Goal: Transaction & Acquisition: Purchase product/service

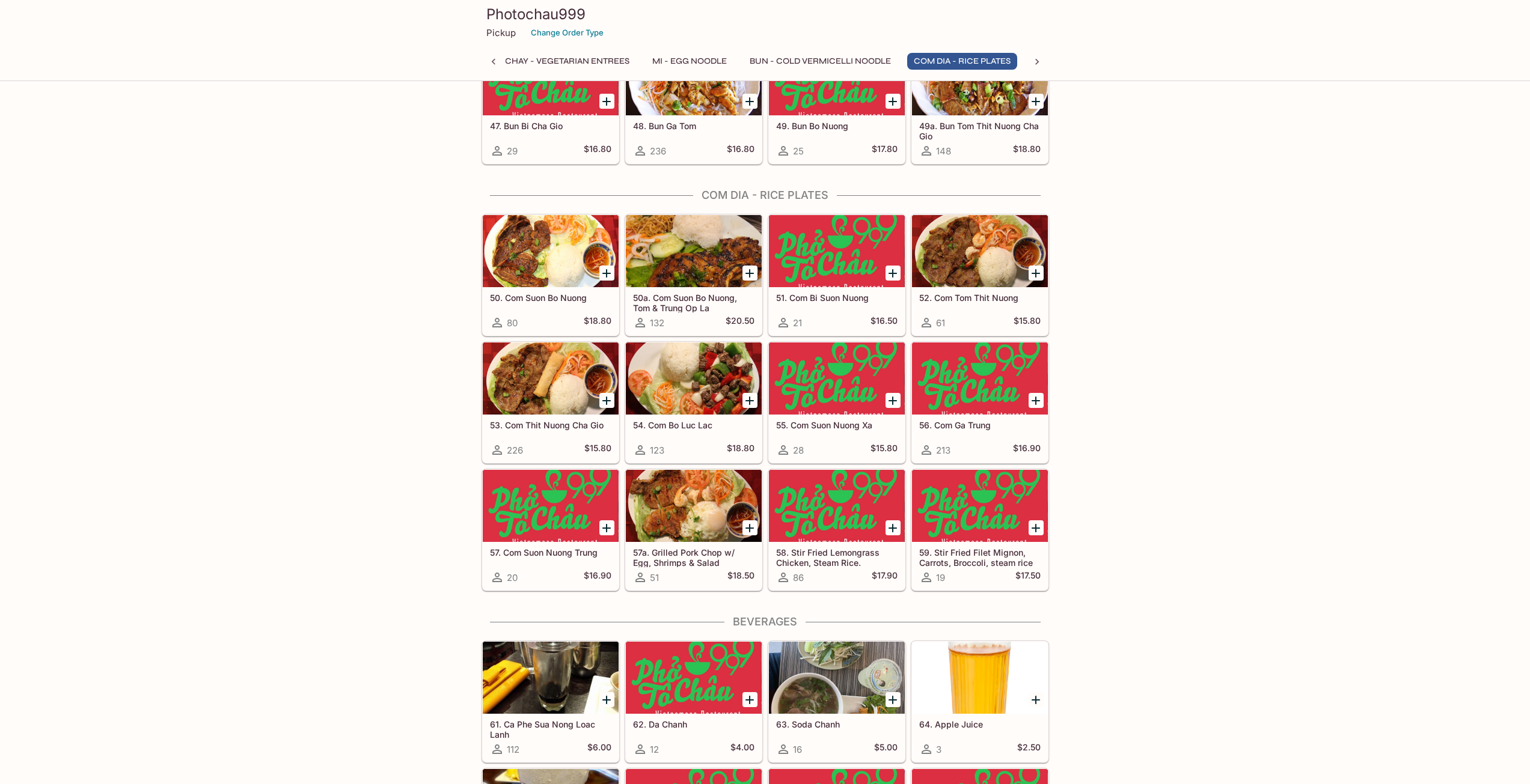
scroll to position [2343, 0]
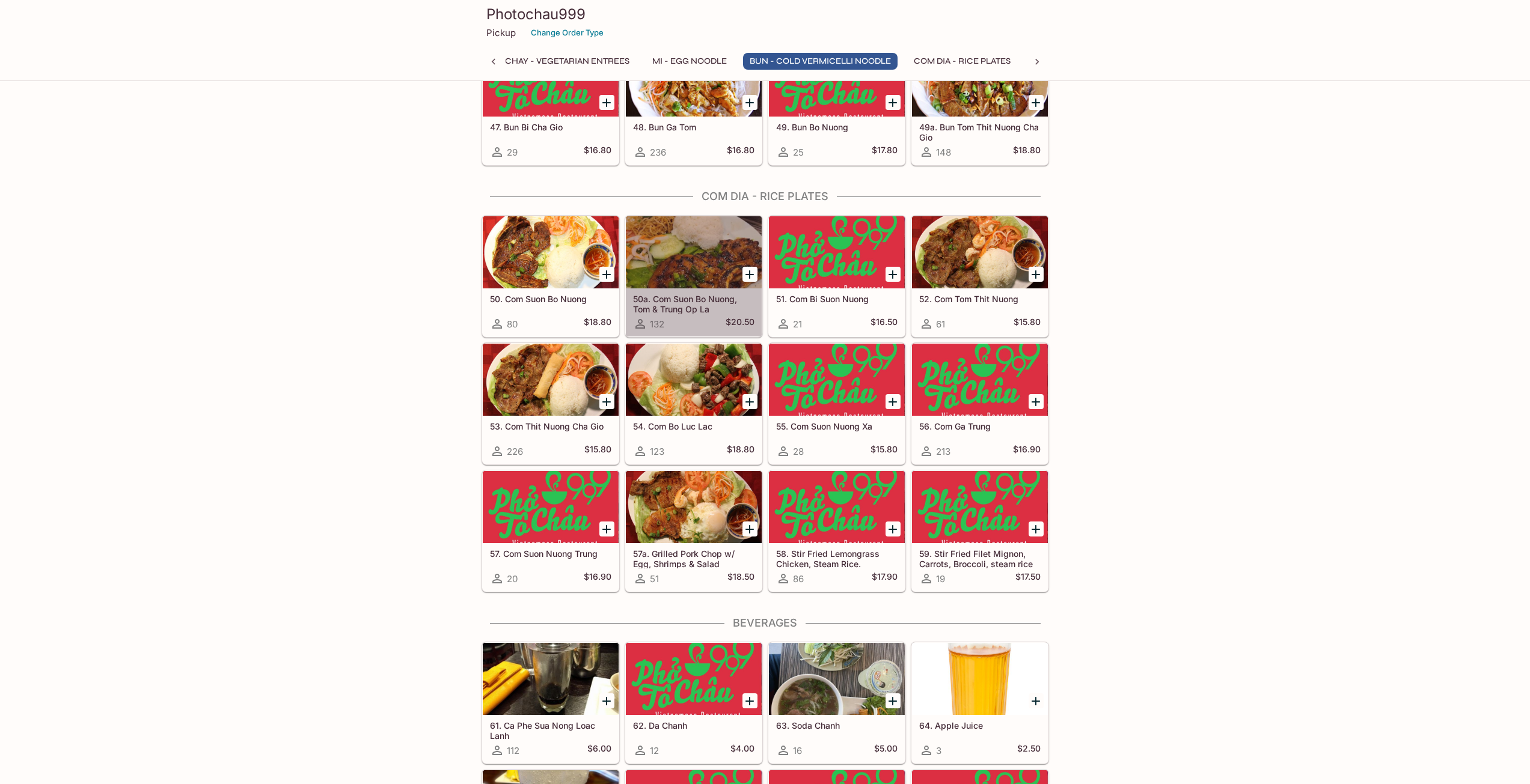
click at [695, 251] on div at bounding box center [693, 252] width 136 height 72
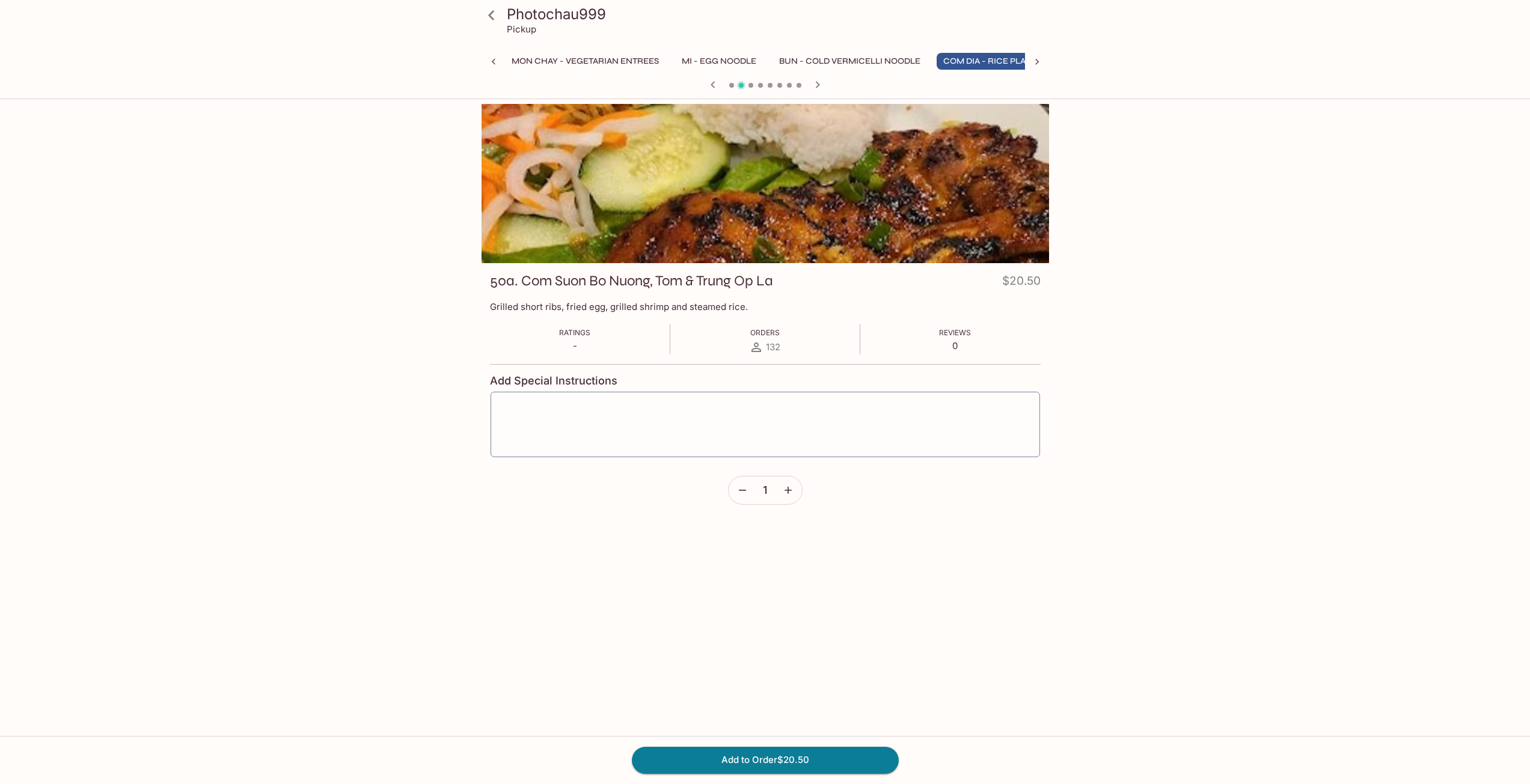
scroll to position [0, 439]
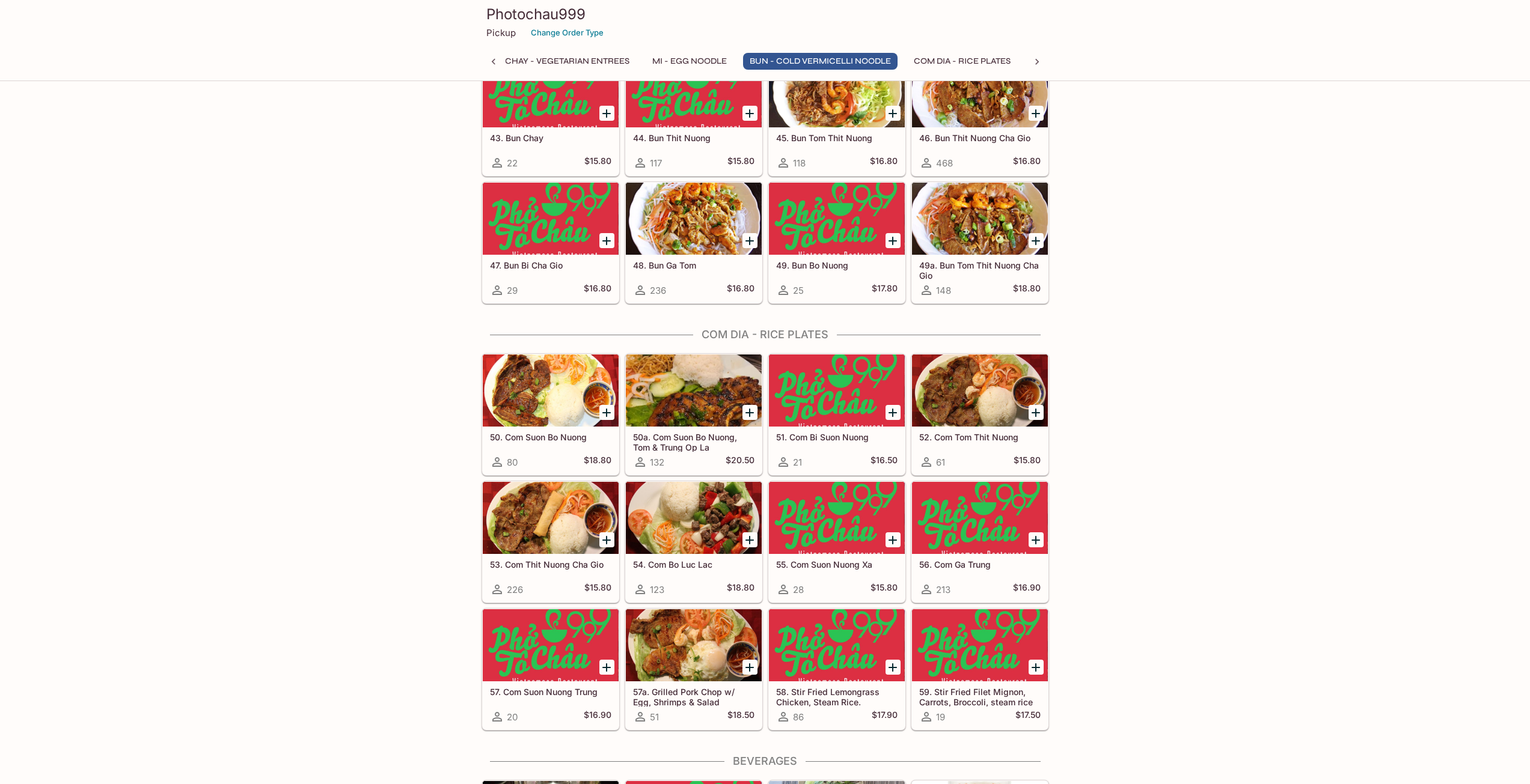
scroll to position [2163, 0]
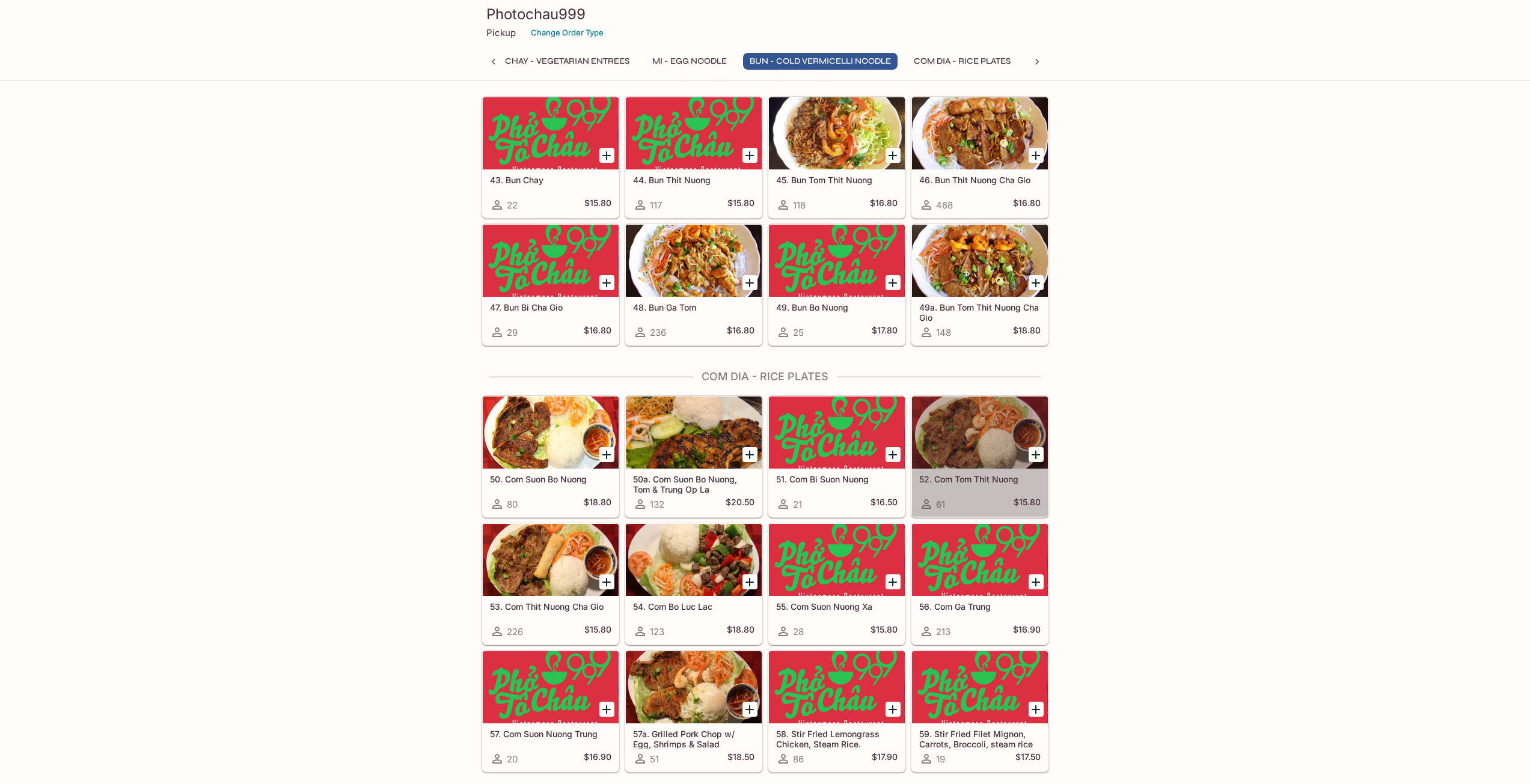
click at [955, 456] on div at bounding box center [979, 432] width 136 height 72
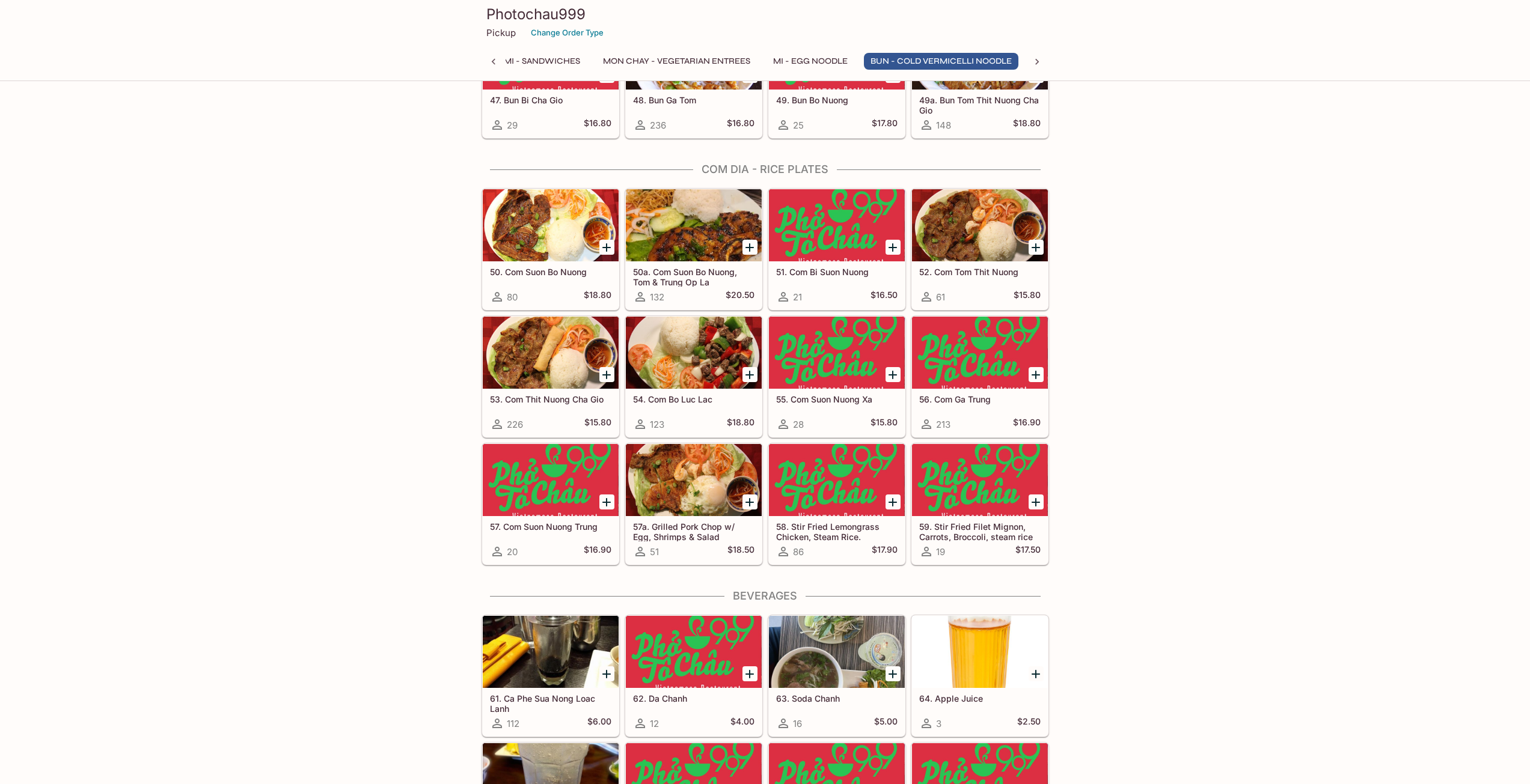
click at [985, 488] on div at bounding box center [979, 480] width 136 height 72
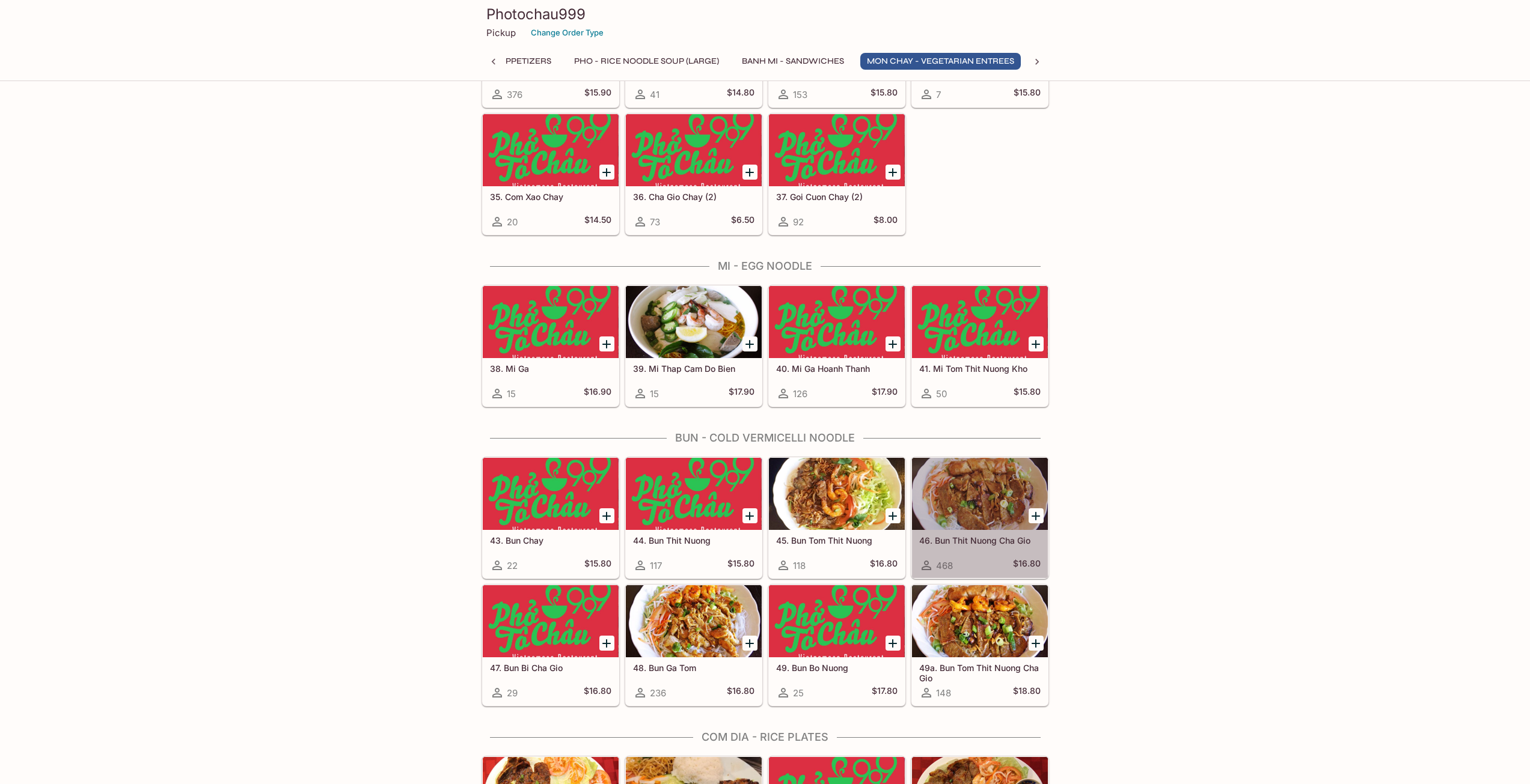
click at [1004, 509] on div at bounding box center [979, 494] width 136 height 72
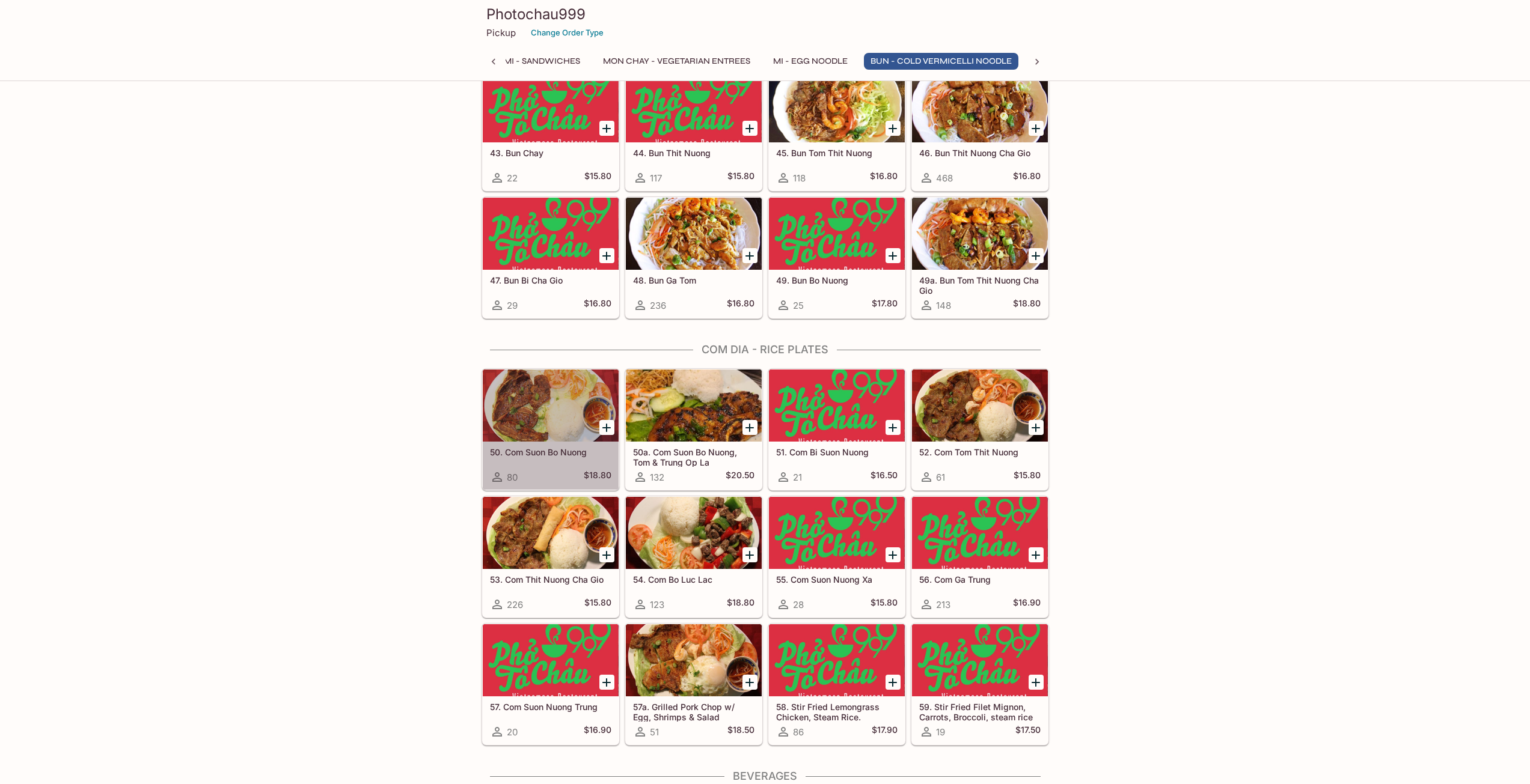
click at [547, 399] on div at bounding box center [550, 405] width 136 height 72
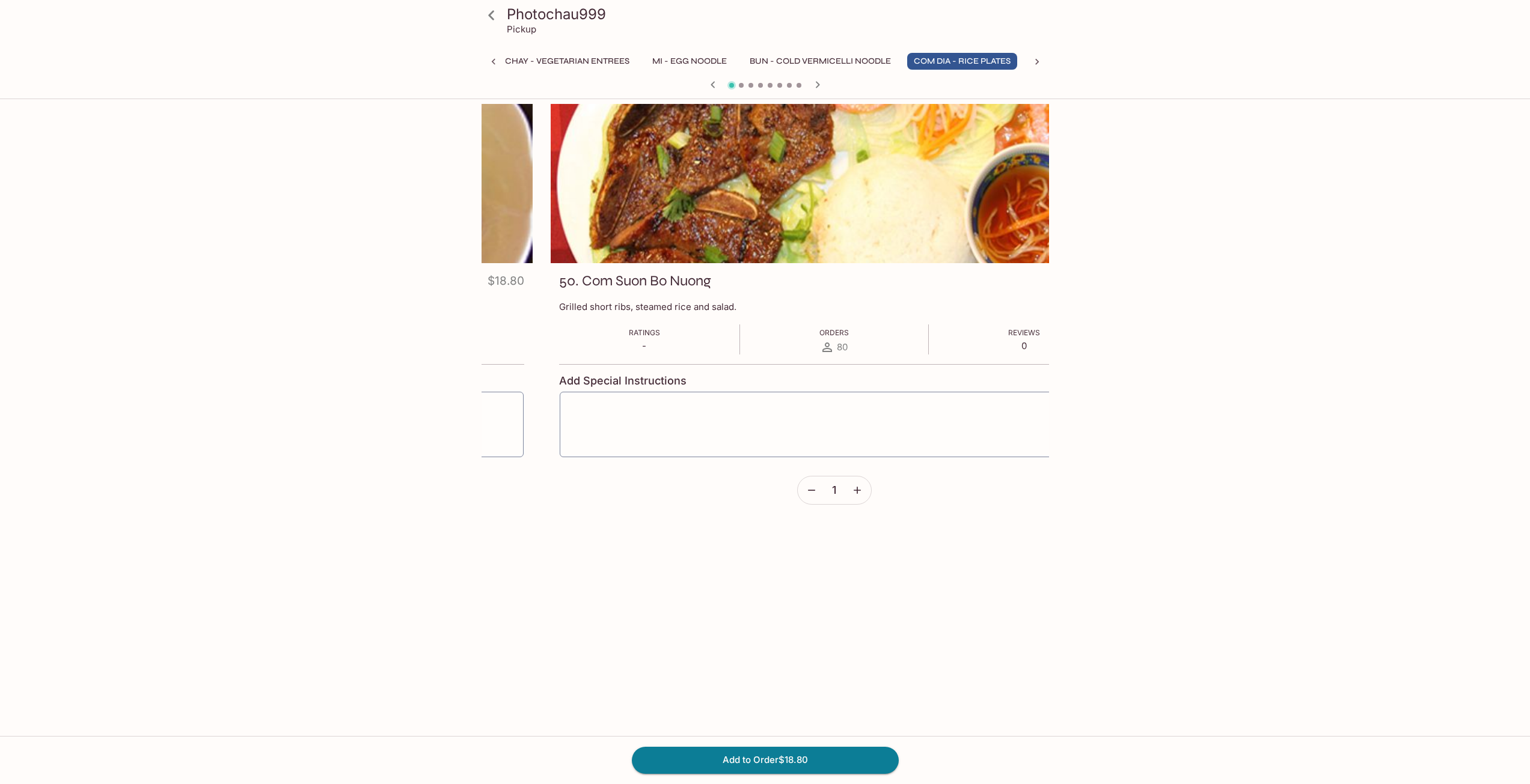
click at [552, 306] on div "50. Com [PERSON_NAME] [PERSON_NAME] $18.80 Grilled short ribs, steamed rice and…" at bounding box center [834, 392] width 568 height 259
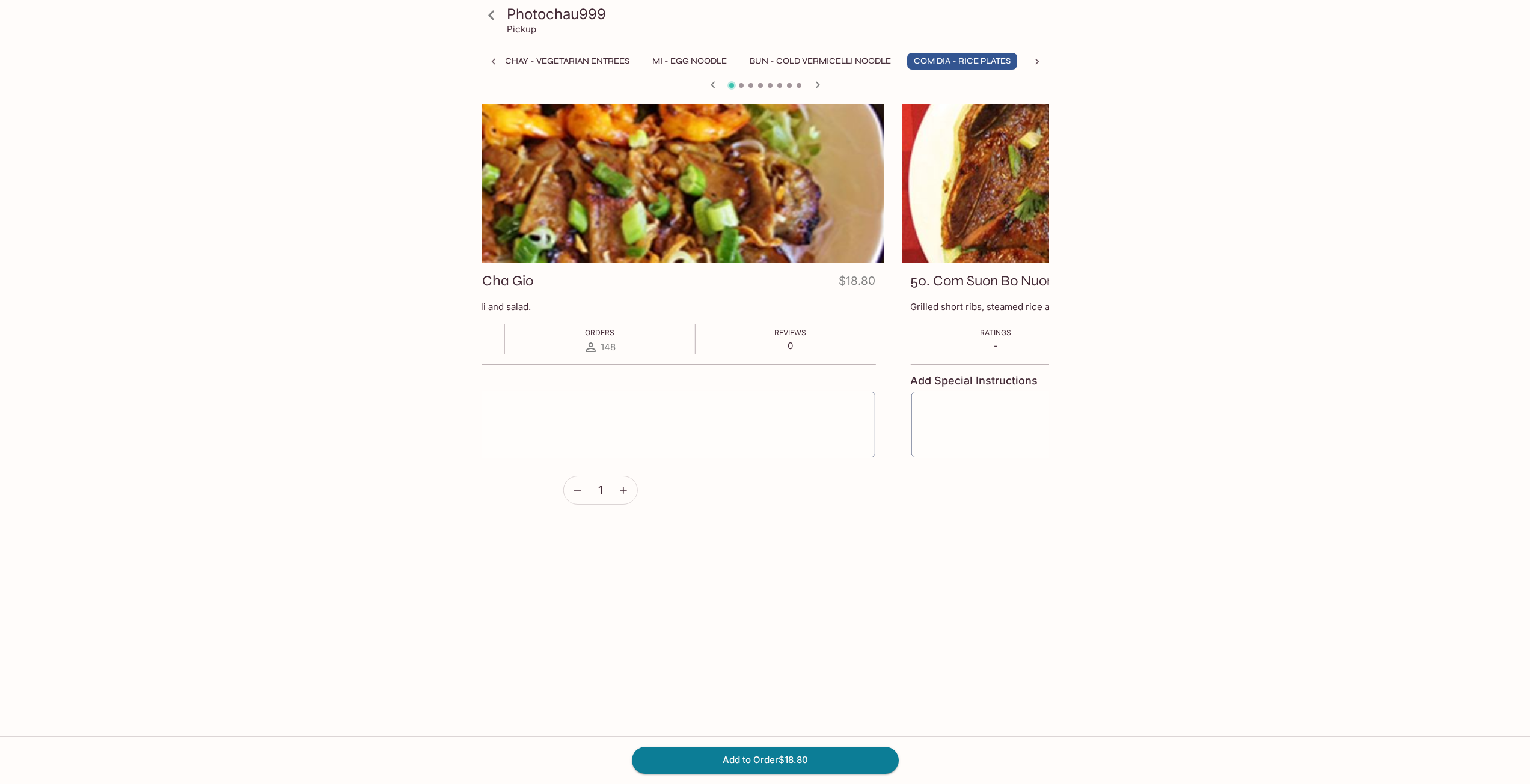
click at [1189, 454] on div "Photochau999 Pickup Khai Vi - Appetizers Pho - Rice Noodle Soup (Large) Banh Mi…" at bounding box center [765, 495] width 1530 height 784
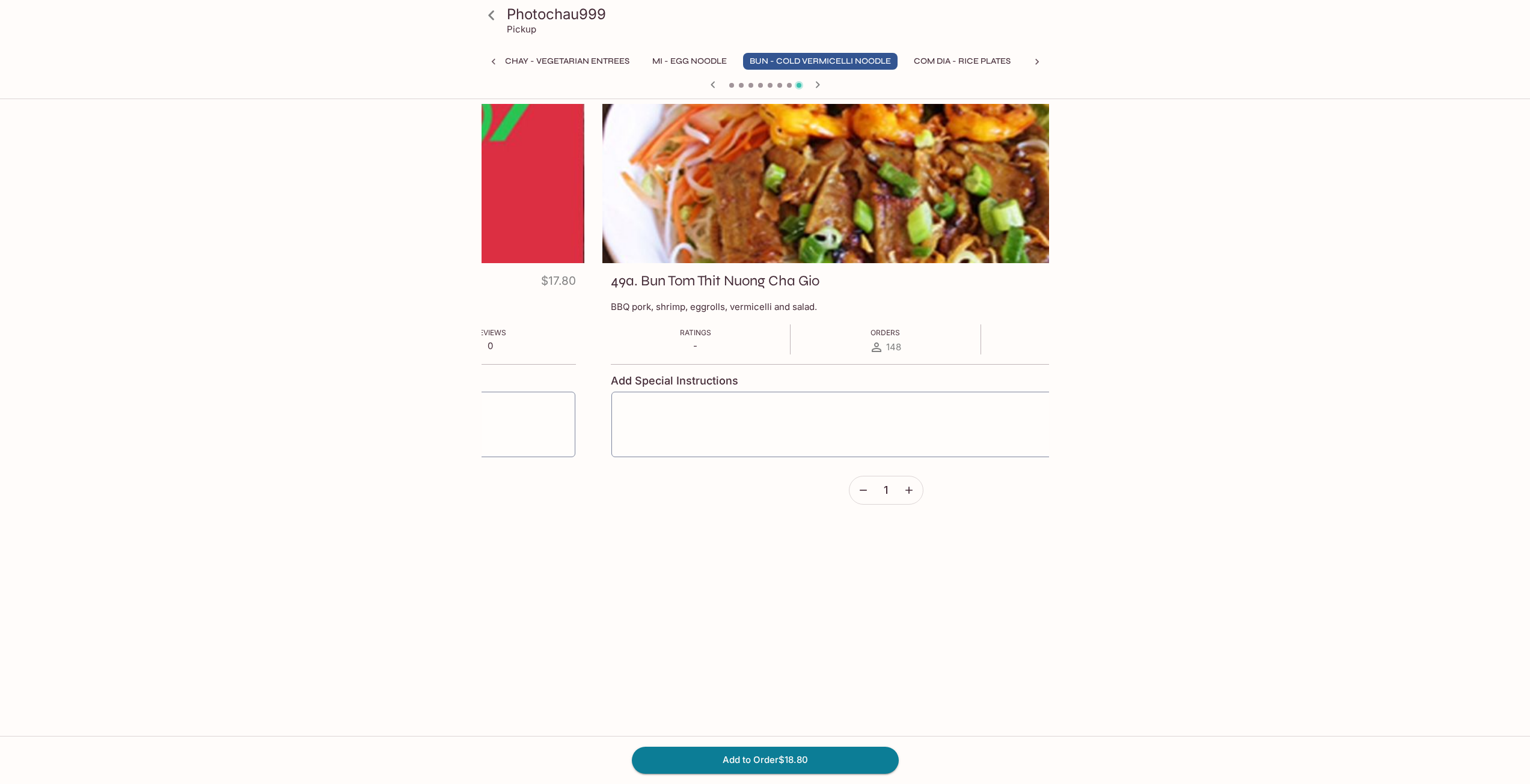
click at [1154, 231] on div "Photochau999 Pickup Khai Vi - Appetizers Pho - Rice Noodle Soup (Large) Banh Mi…" at bounding box center [765, 495] width 1530 height 784
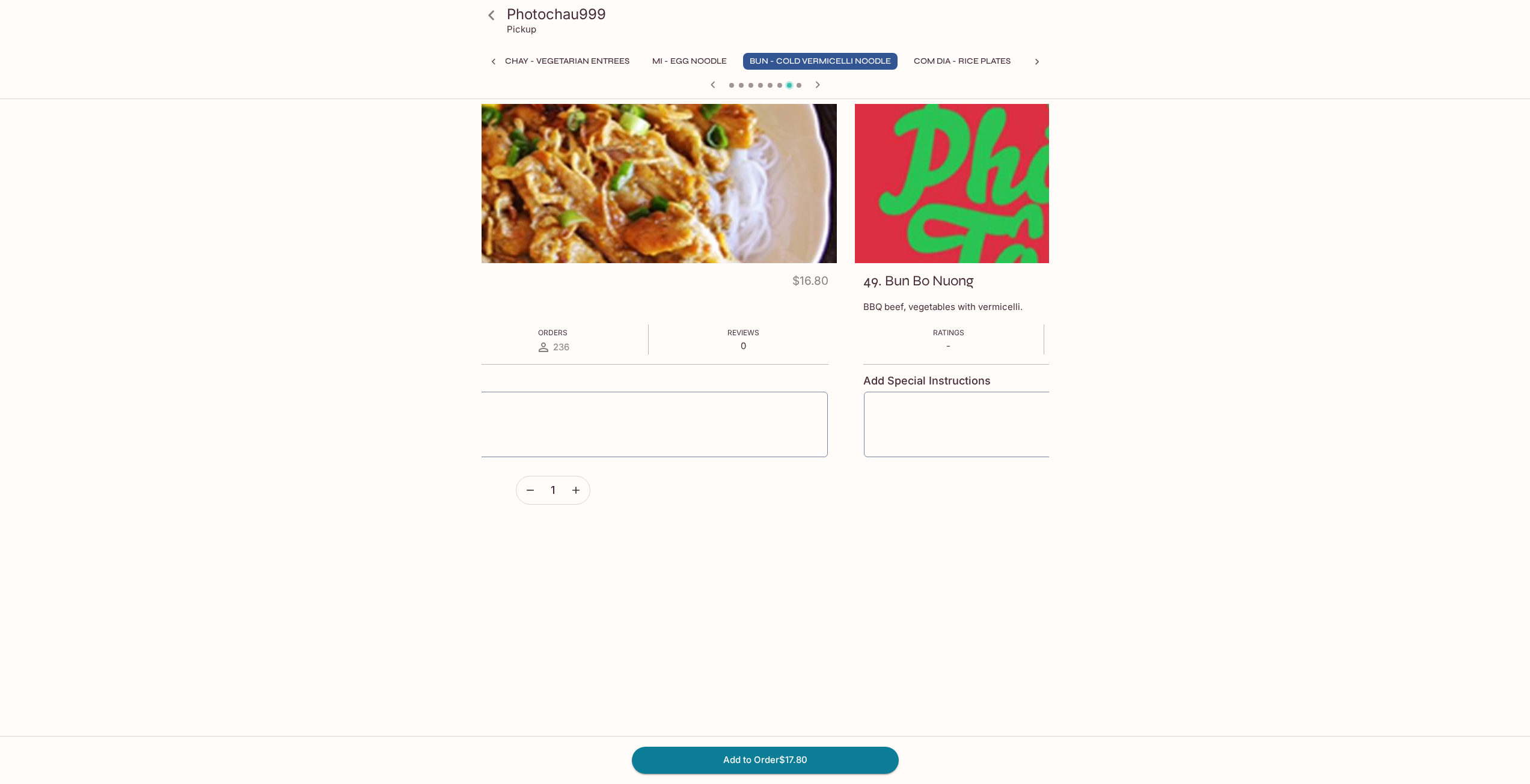
click at [1093, 249] on div "Photochau999 Pickup Khai Vi - Appetizers Pho - Rice Noodle Soup (Large) Banh Mi…" at bounding box center [765, 455] width 770 height 703
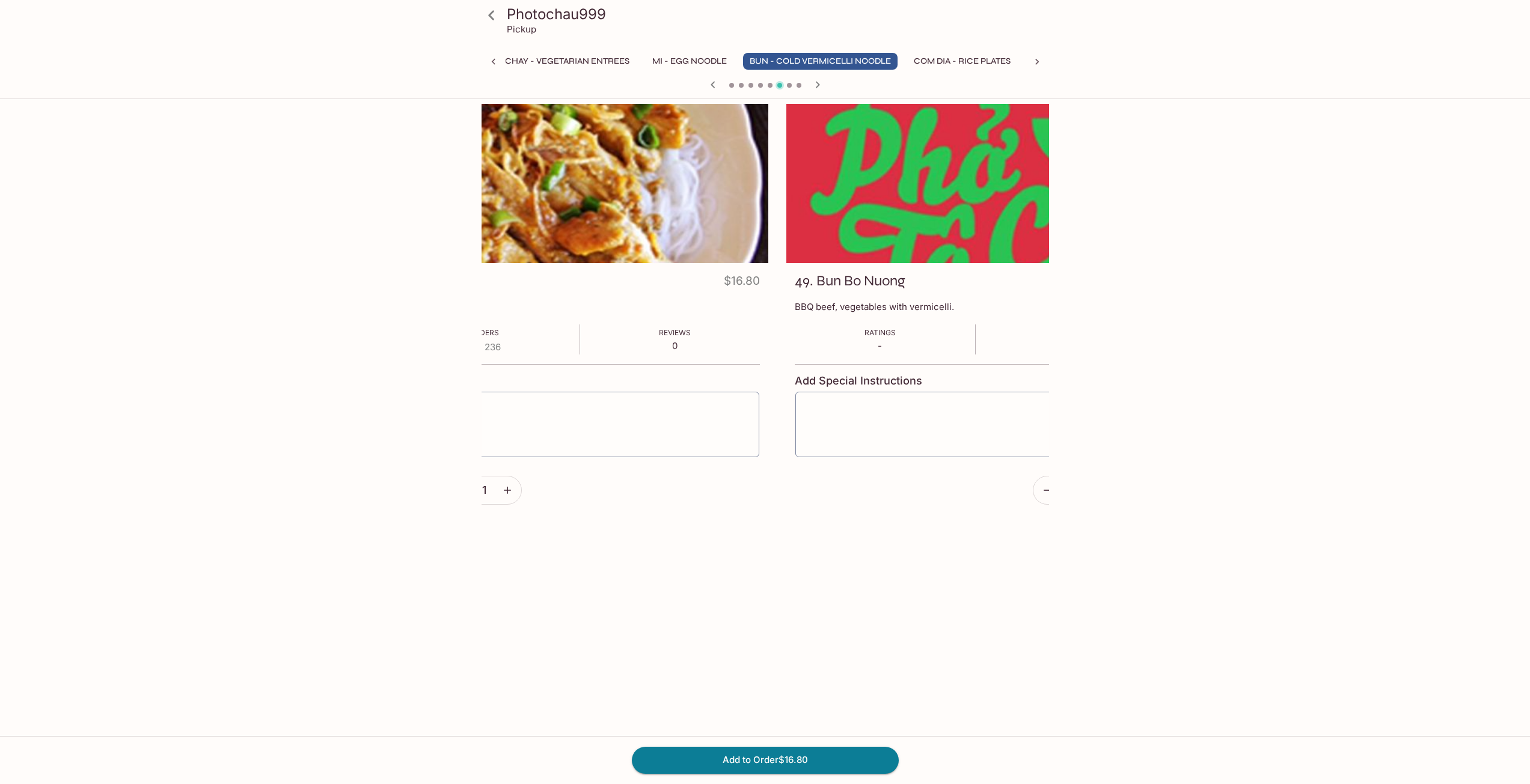
click at [659, 243] on div at bounding box center [484, 183] width 568 height 159
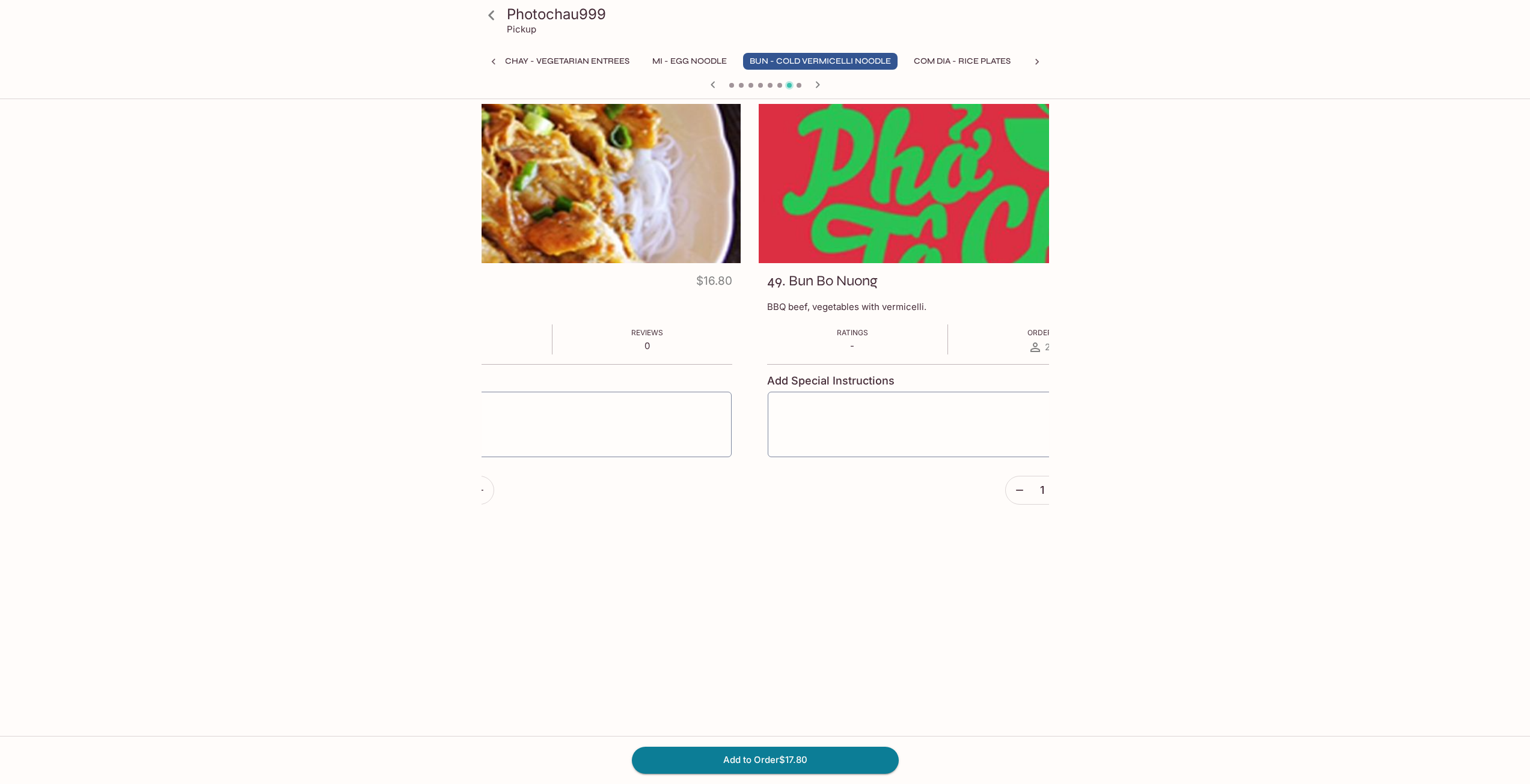
click at [1415, 327] on div "Photochau999 Pickup Khai Vi - Appetizers Pho - Rice Noodle Soup (Large) Banh Mi…" at bounding box center [765, 495] width 1530 height 784
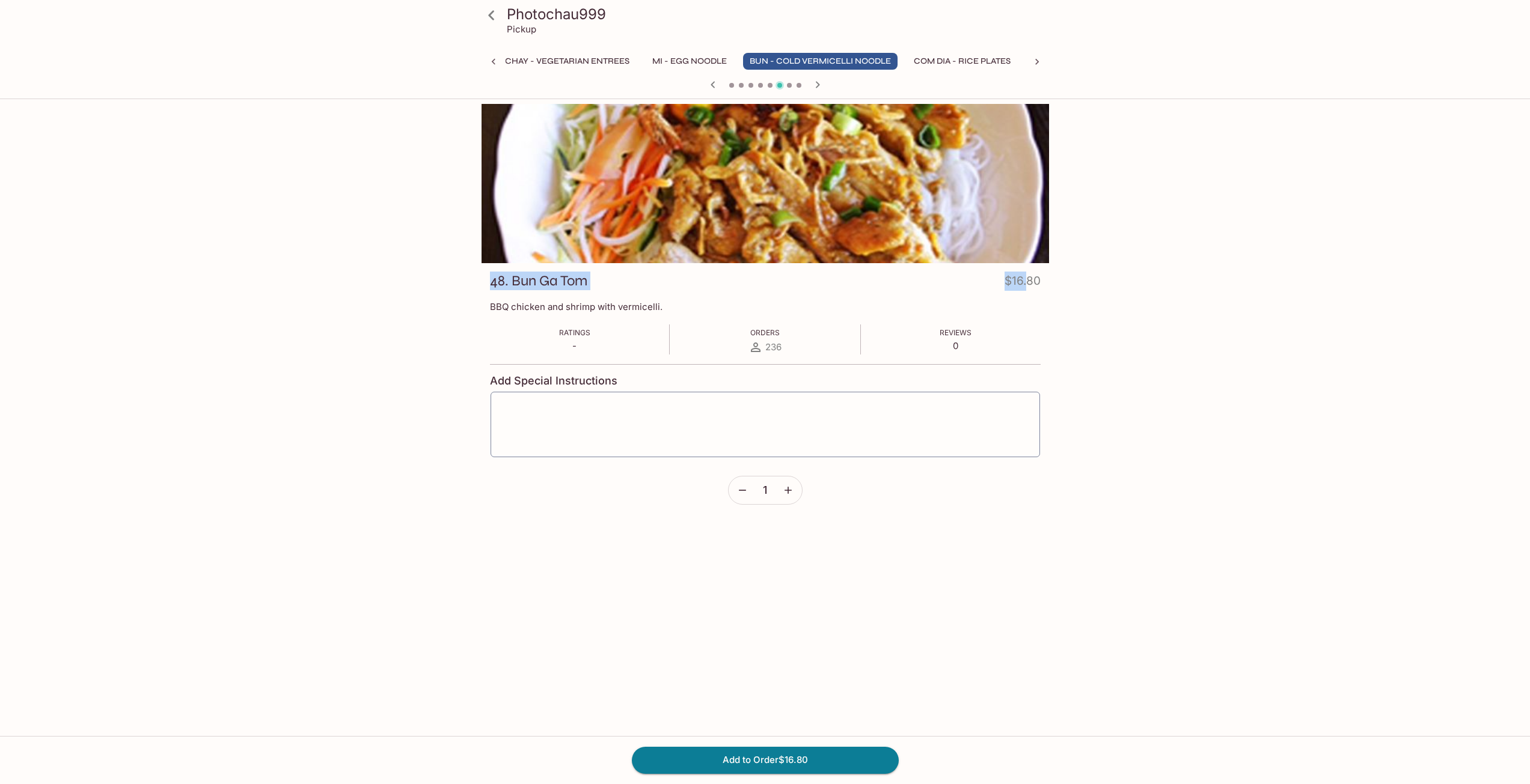
drag, startPoint x: 521, startPoint y: 231, endPoint x: 1033, endPoint y: 265, distance: 513.1
click at [1066, 265] on div "Photochau999 Pickup Khai Vi - Appetizers Pho - Rice Noodle Soup (Large) Banh Mi…" at bounding box center [765, 455] width 770 height 703
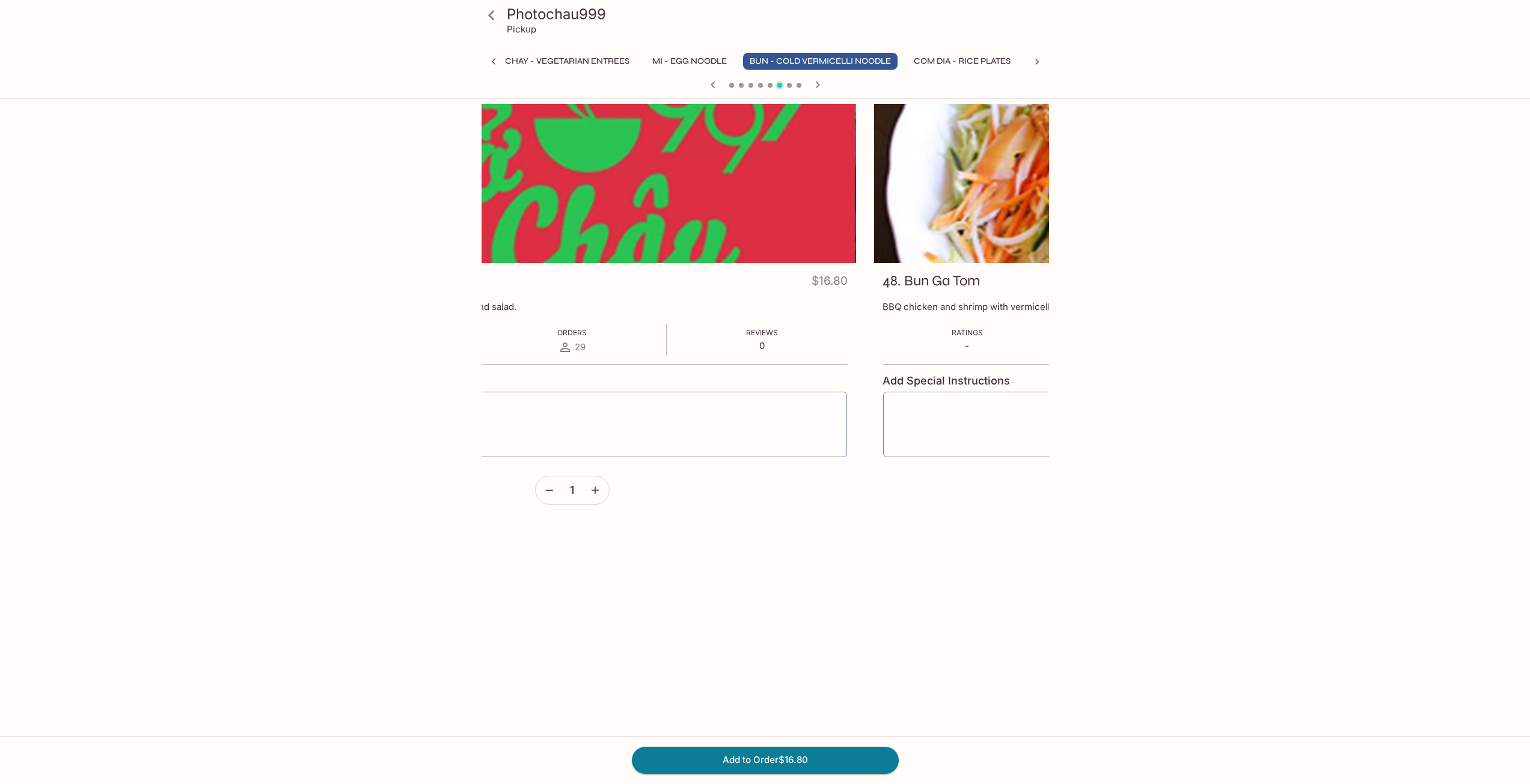
click at [1382, 219] on div "Photochau999 Pickup Khai Vi - Appetizers Pho - Rice Noodle Soup (Large) Banh Mi…" at bounding box center [765, 495] width 1530 height 784
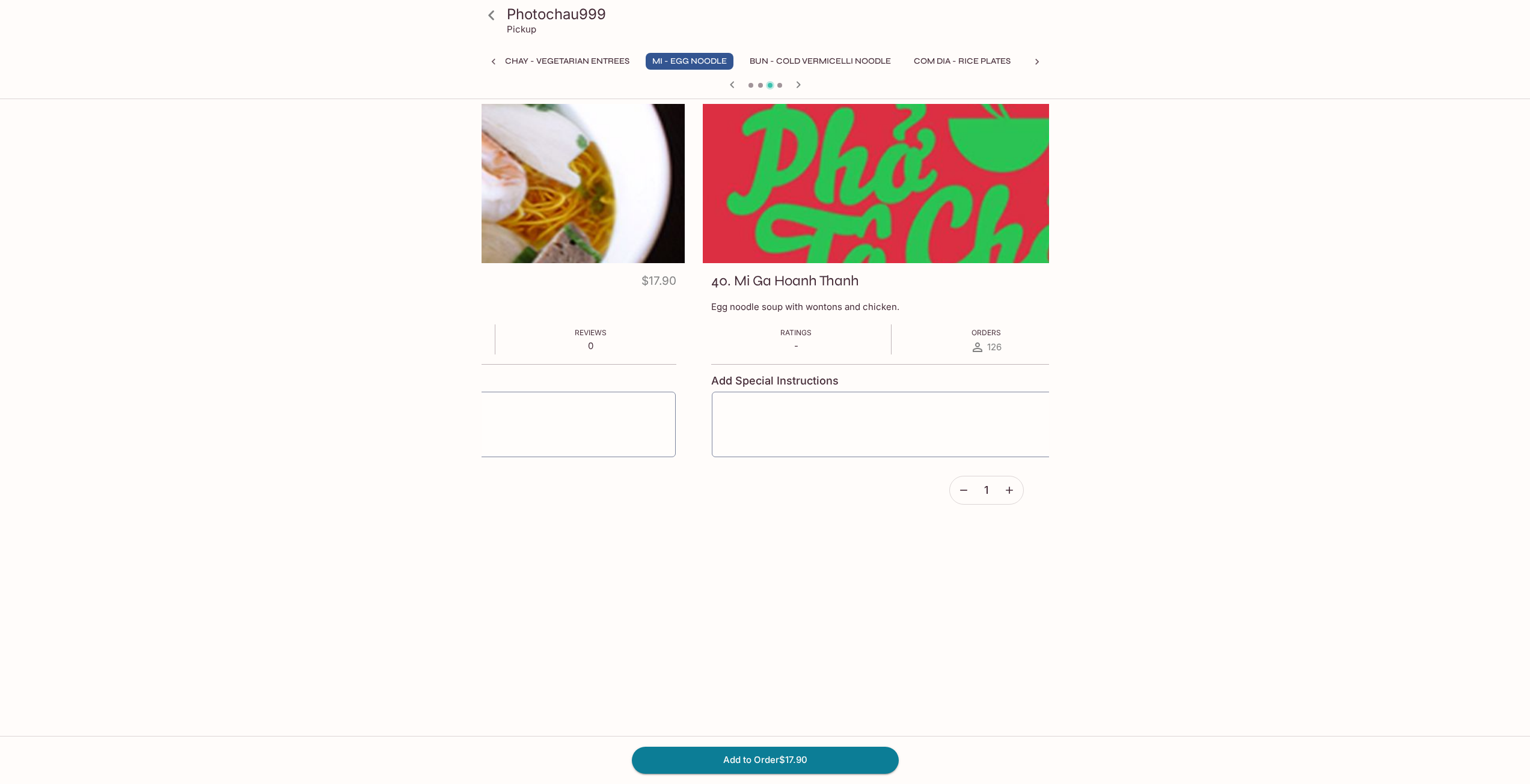
click at [1242, 190] on div "Photochau999 Pickup Khai Vi - Appetizers Pho - Rice Noodle Soup (Large) Banh Mi…" at bounding box center [765, 495] width 1530 height 784
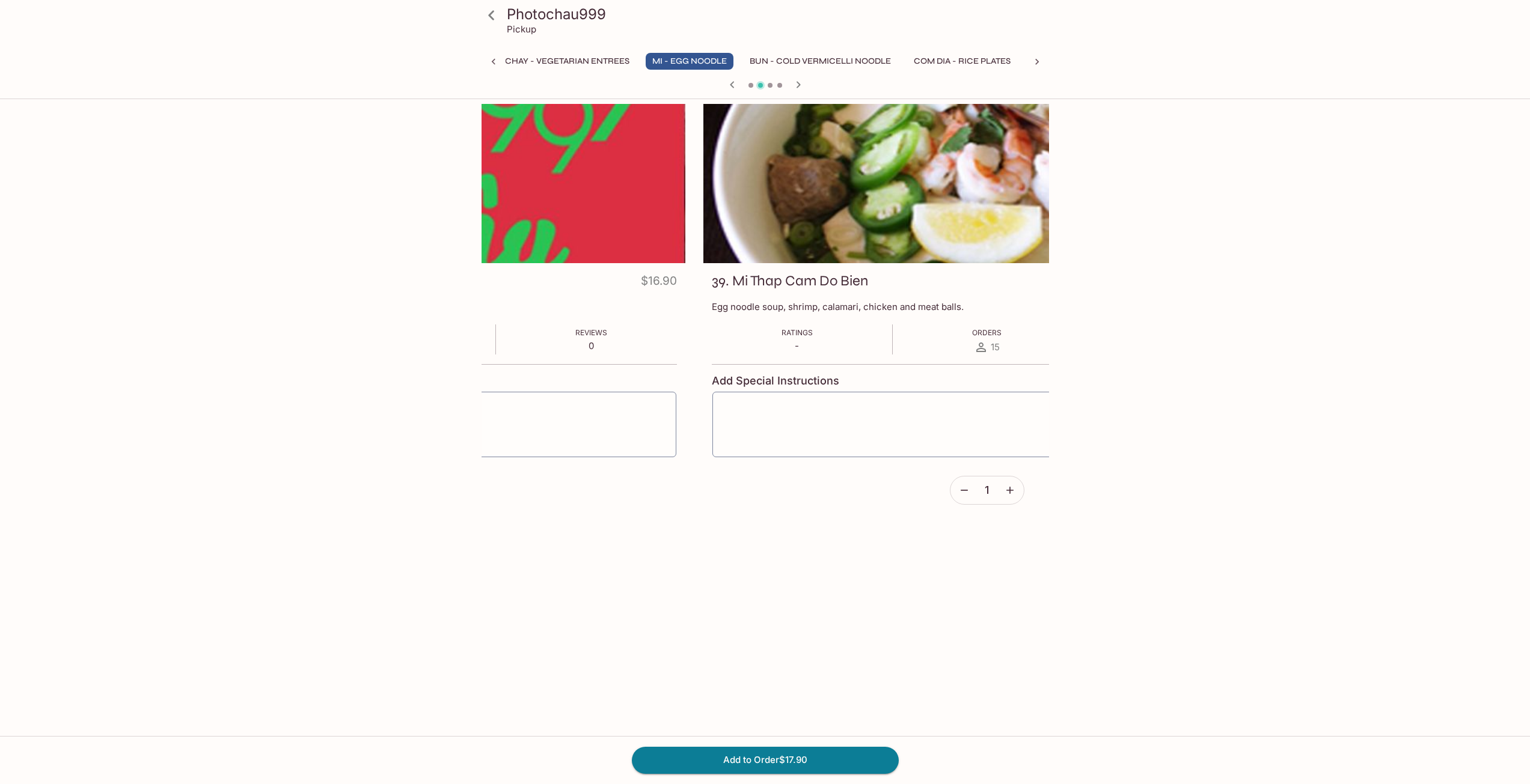
click at [1042, 193] on div at bounding box center [986, 183] width 568 height 159
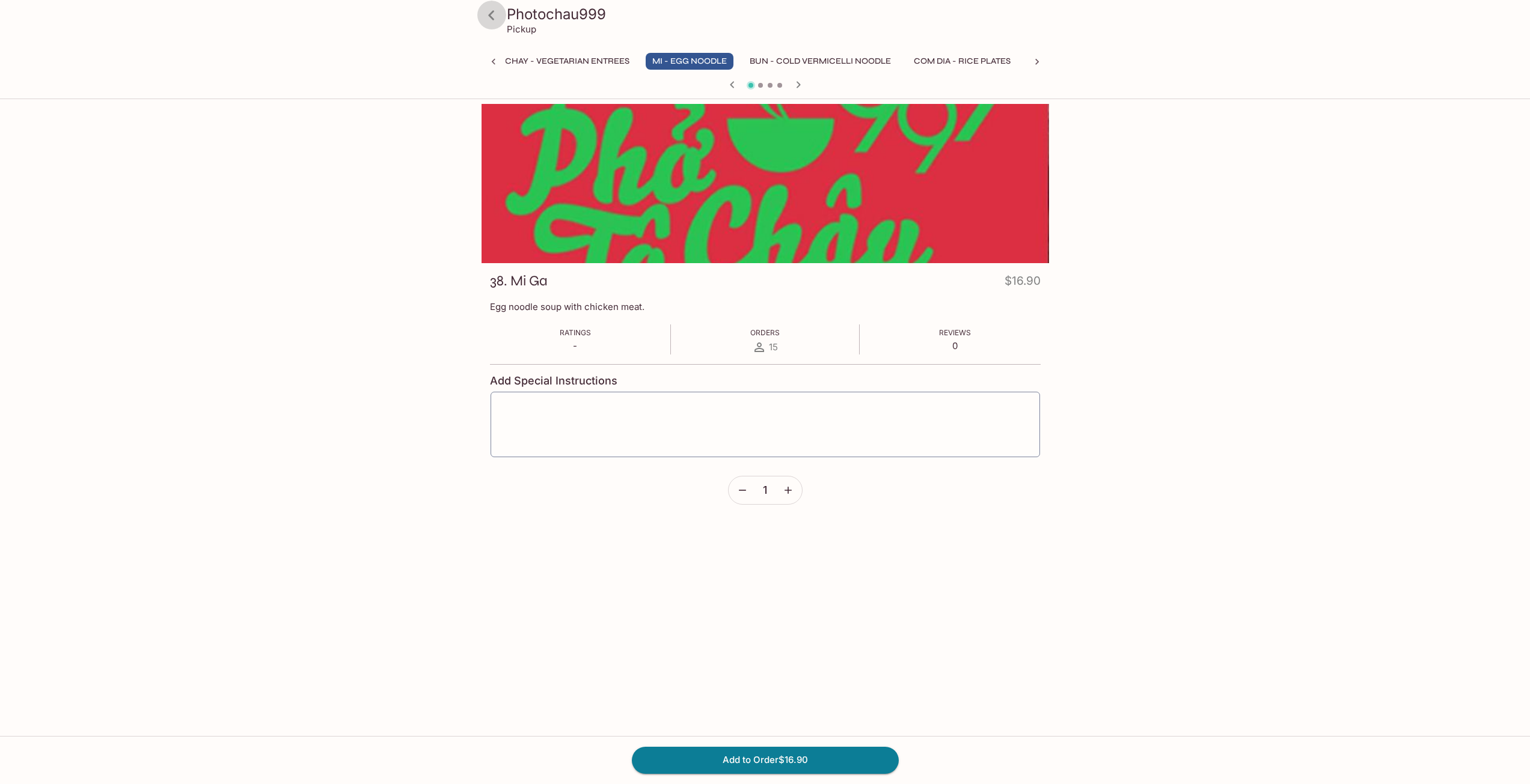
click at [490, 23] on icon at bounding box center [491, 15] width 21 height 21
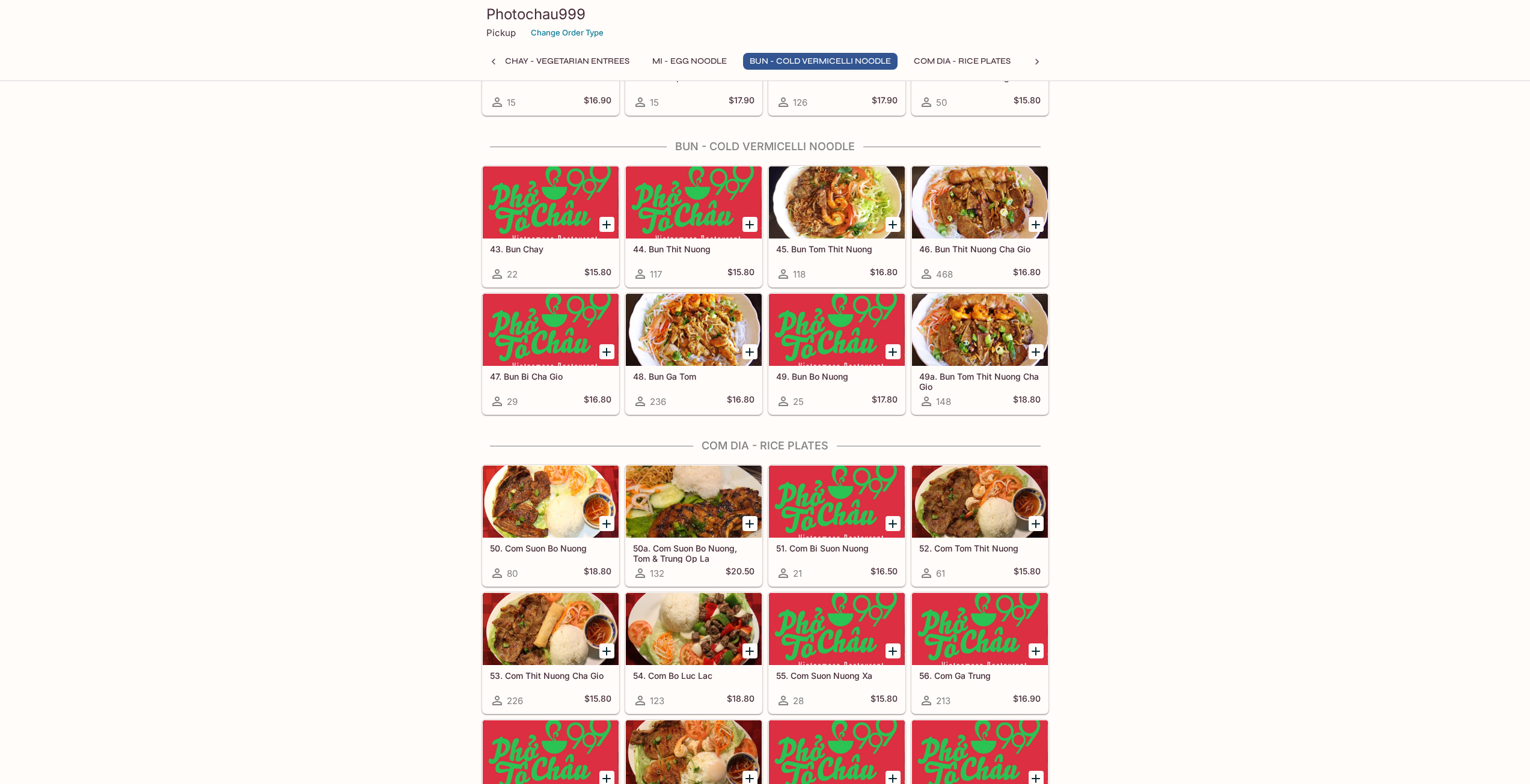
scroll to position [2223, 0]
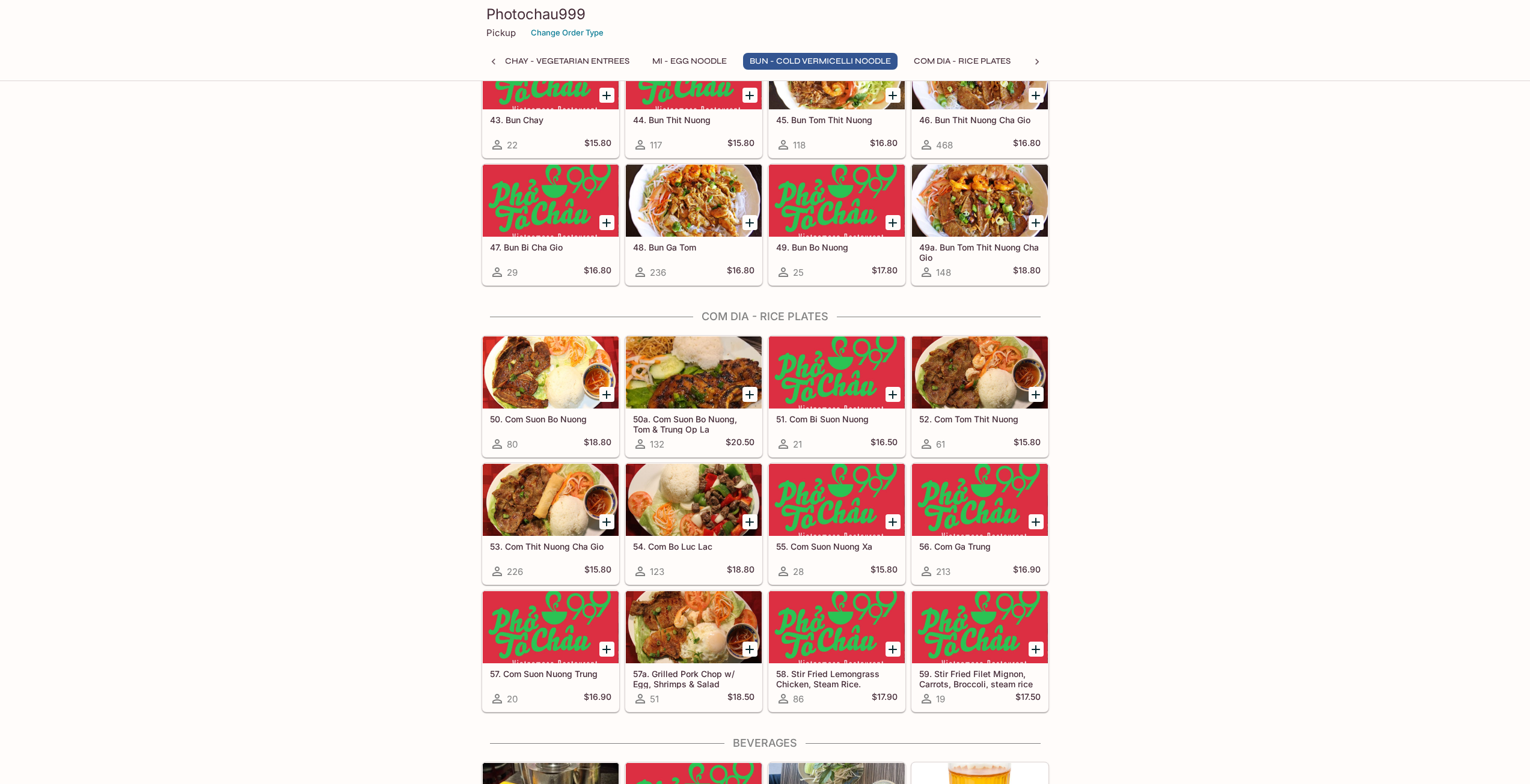
click at [682, 488] on div at bounding box center [693, 499] width 136 height 72
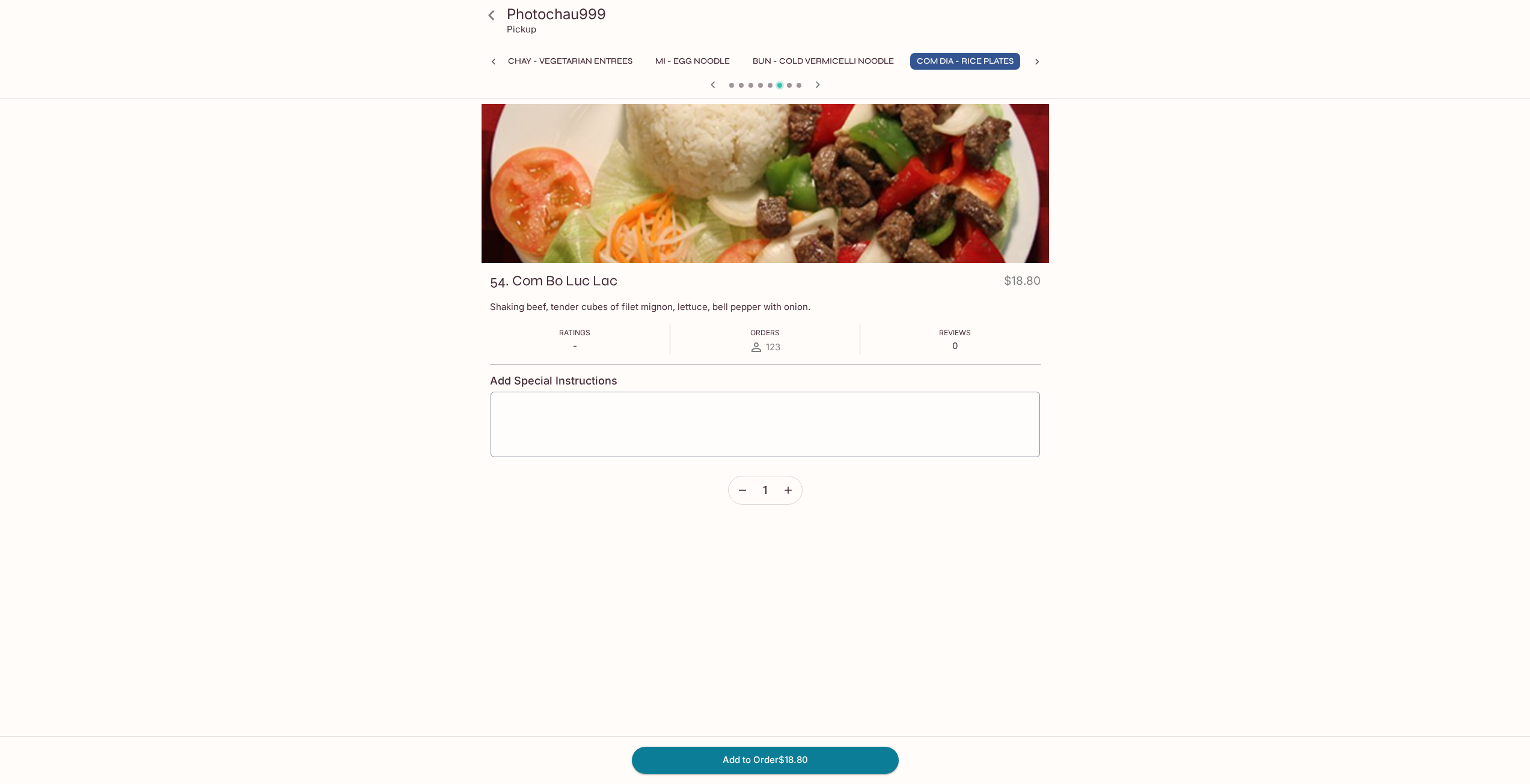
scroll to position [0, 439]
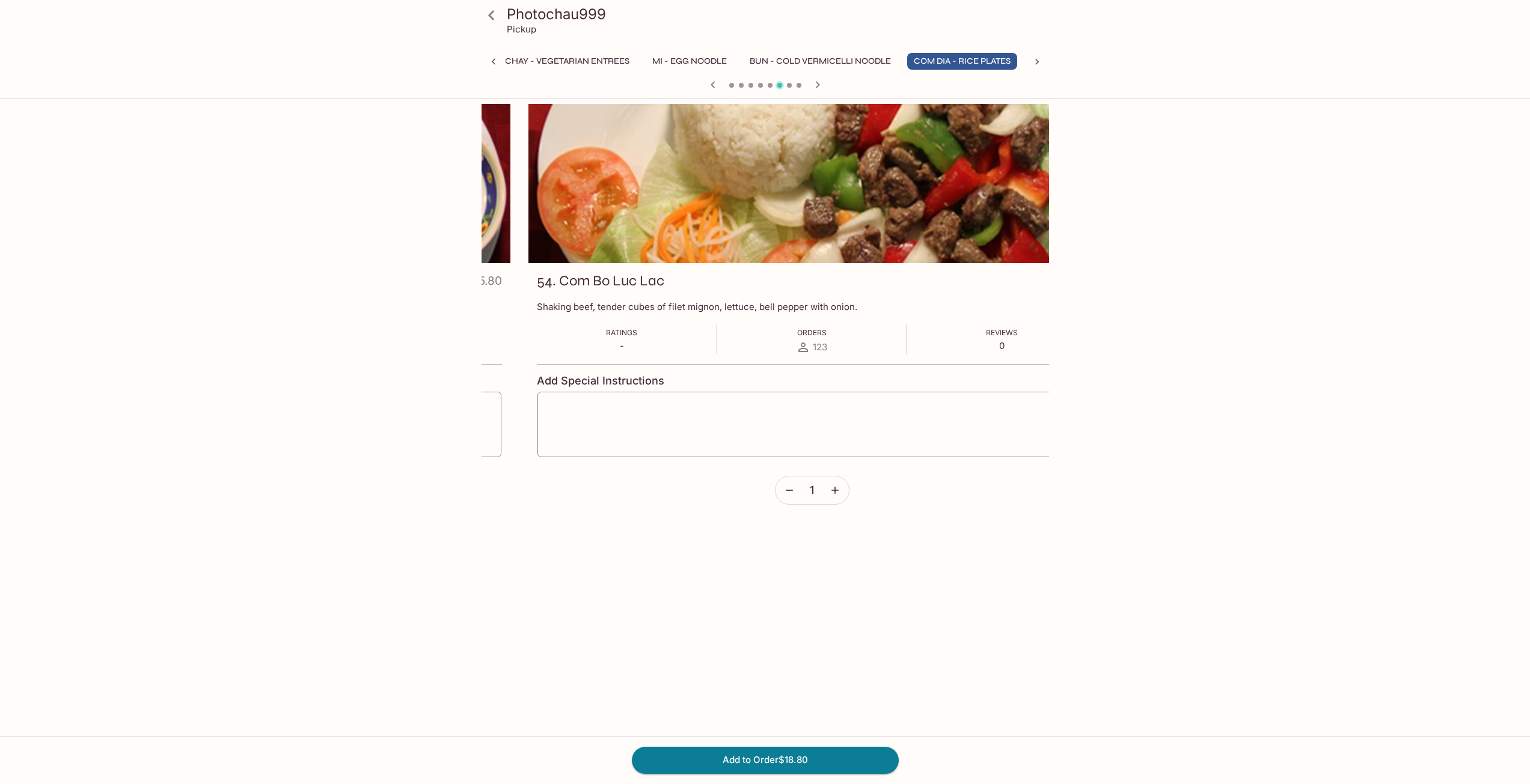
click at [667, 280] on div "54. Com Bo Luc Lac $18.80" at bounding box center [811, 283] width 551 height 23
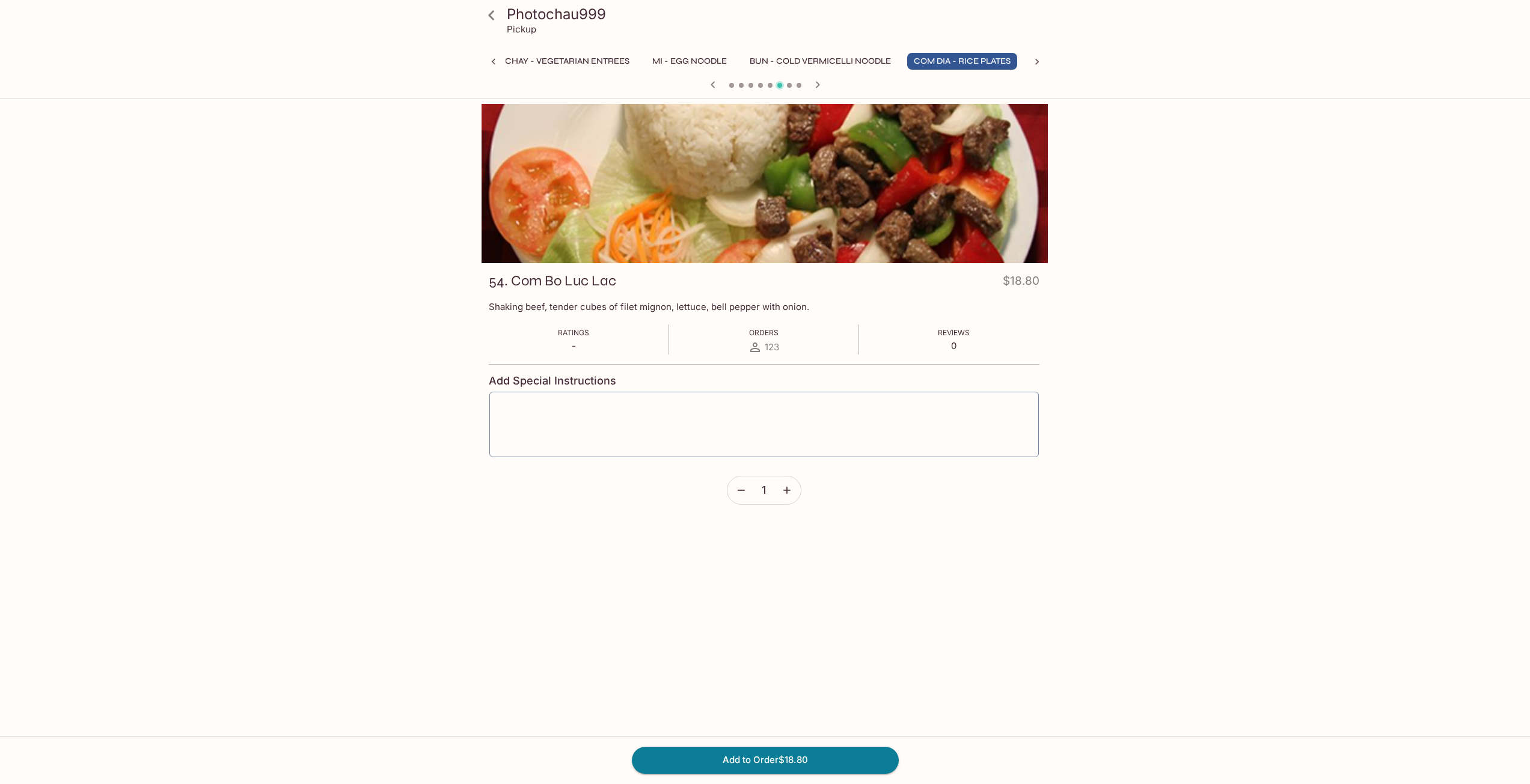
click at [609, 277] on h3 "54. Com Bo Luc Lac" at bounding box center [552, 281] width 128 height 19
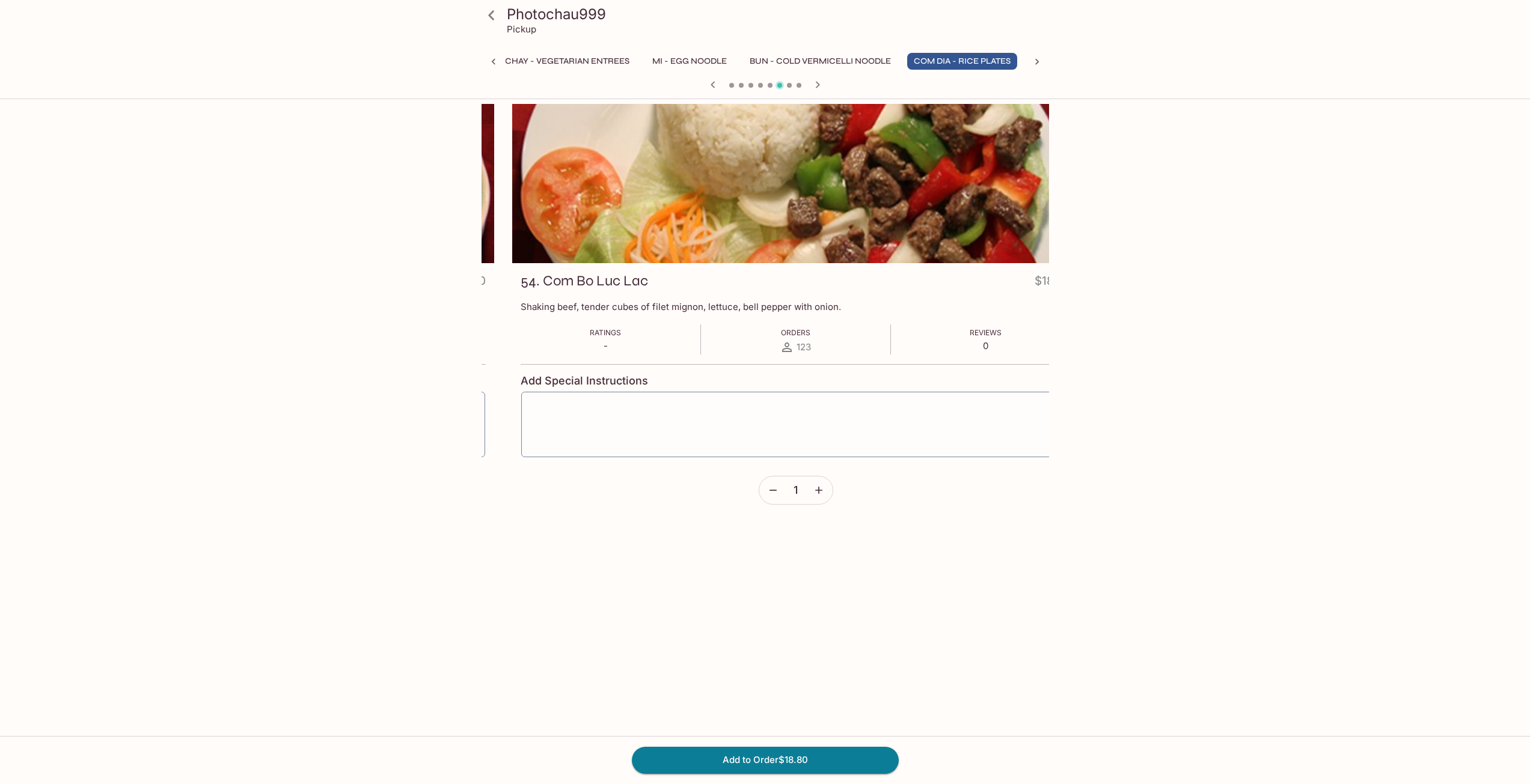
click at [544, 279] on h3 "54. Com Bo Luc Lac" at bounding box center [584, 281] width 128 height 19
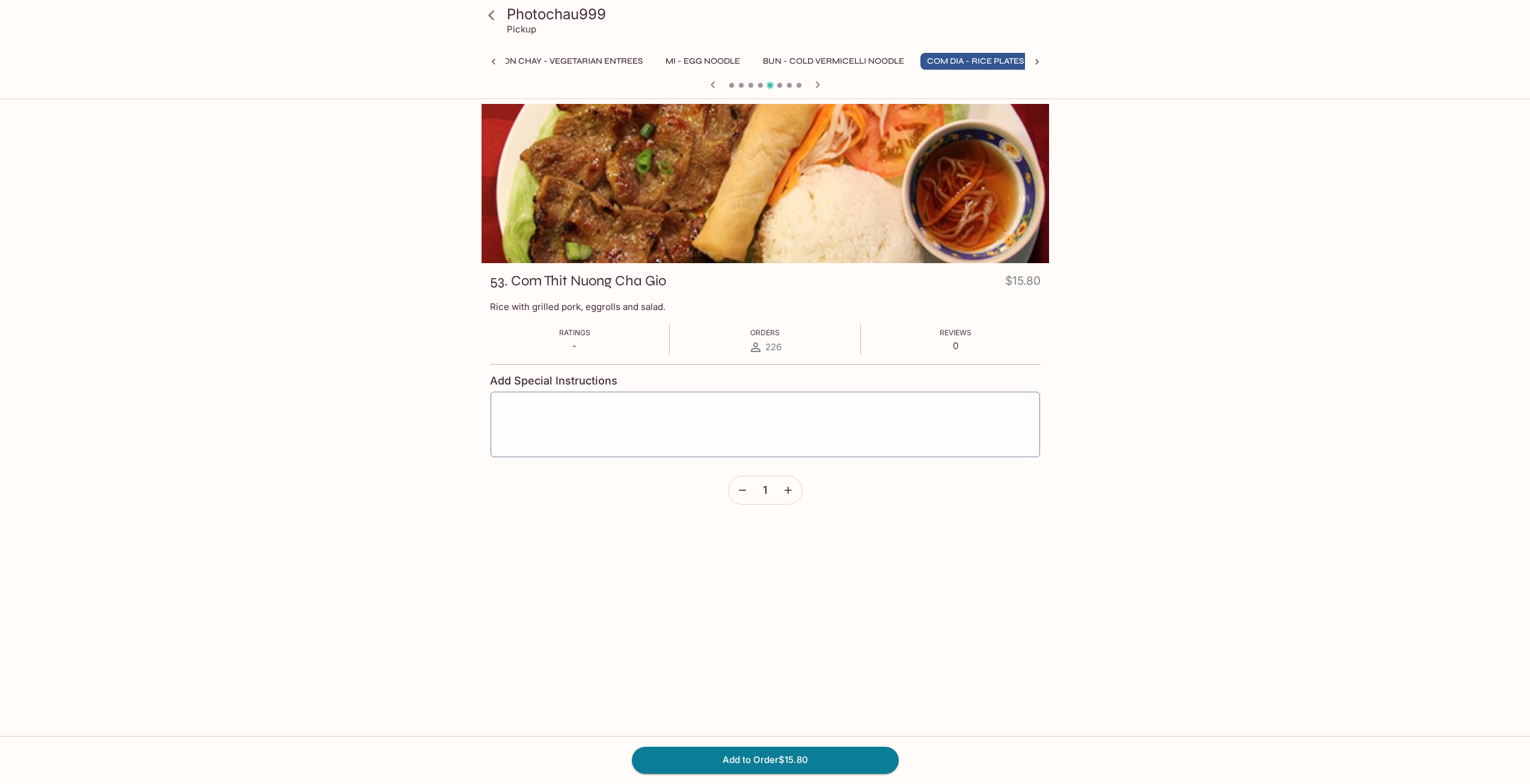
scroll to position [0, 439]
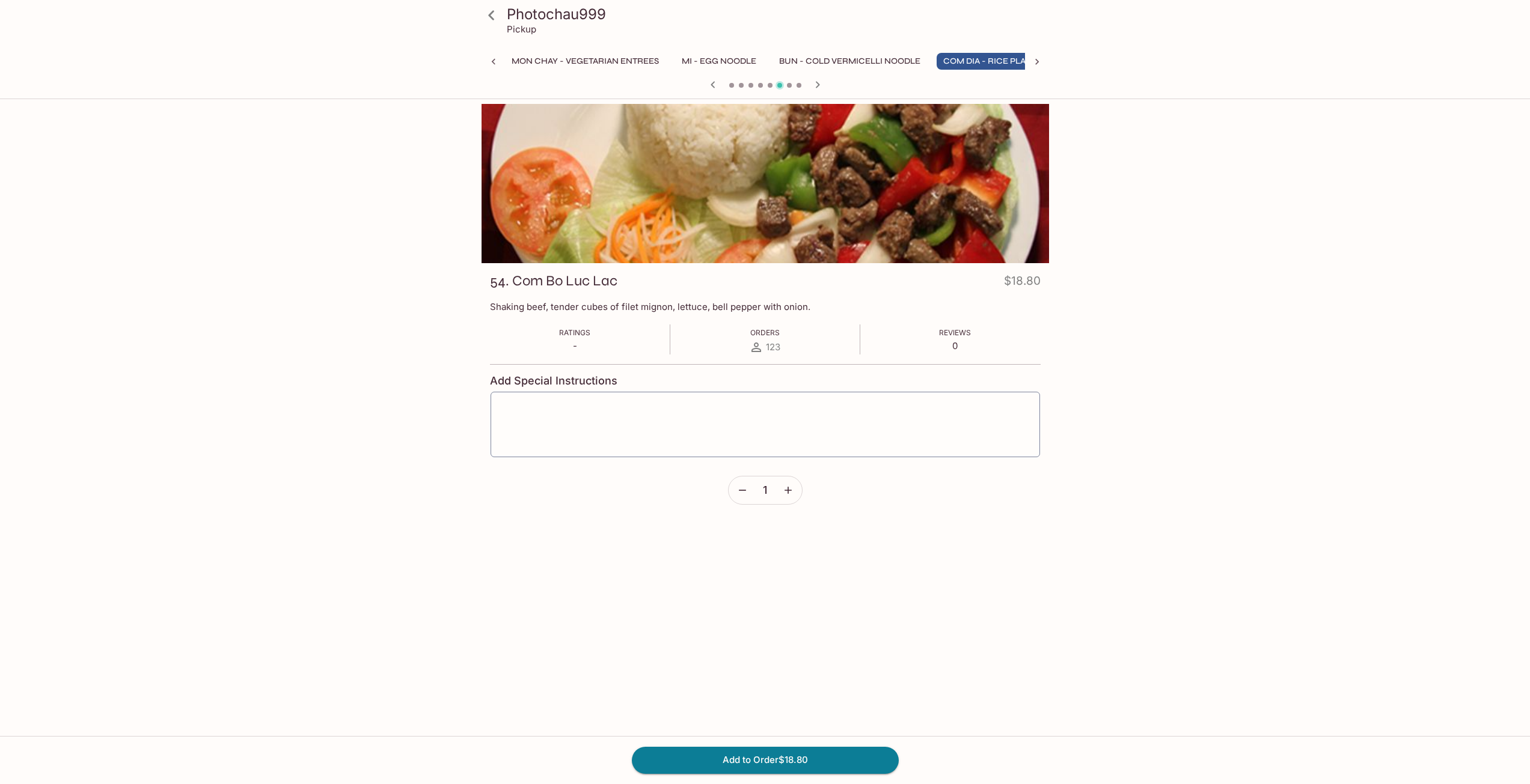
scroll to position [0, 439]
